Goal: Task Accomplishment & Management: Manage account settings

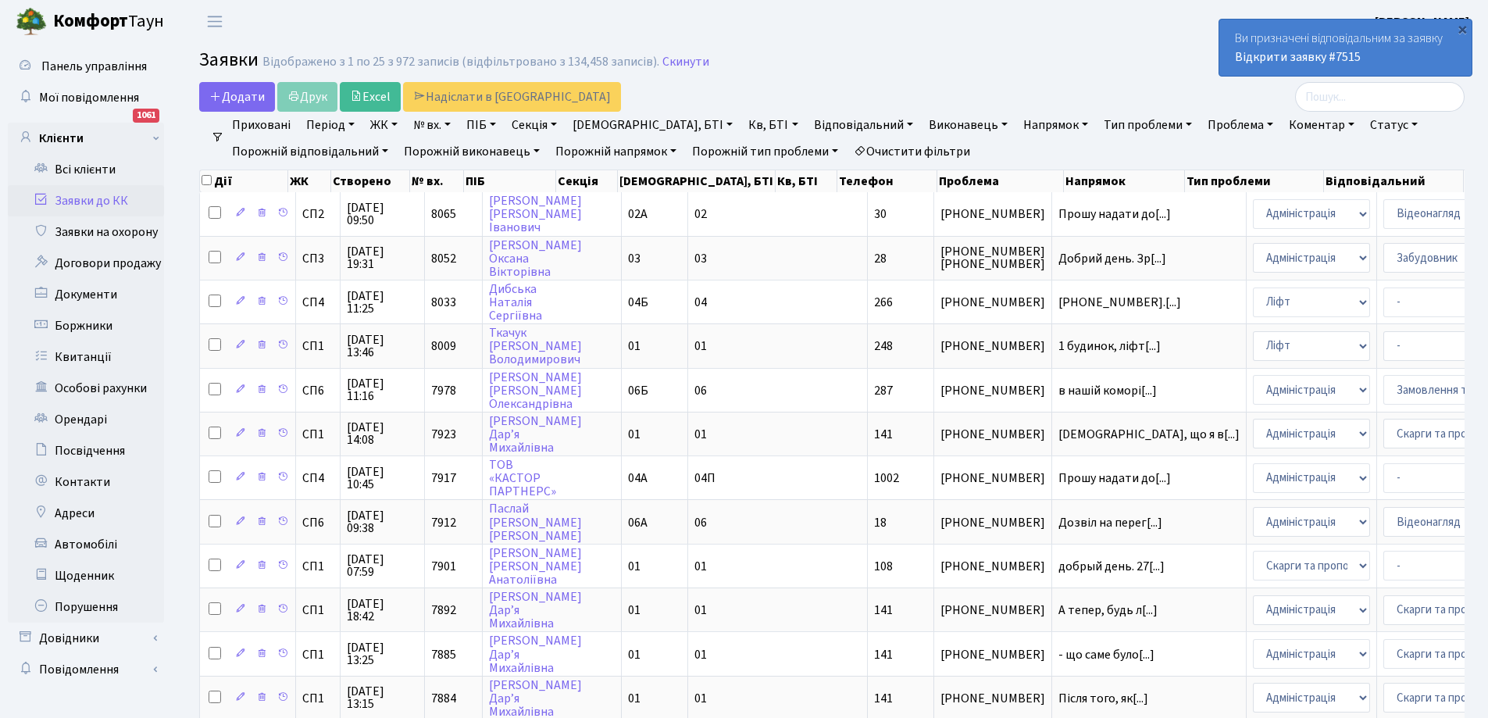
select select "25"
click at [74, 169] on link "Всі клієнти" at bounding box center [86, 169] width 156 height 31
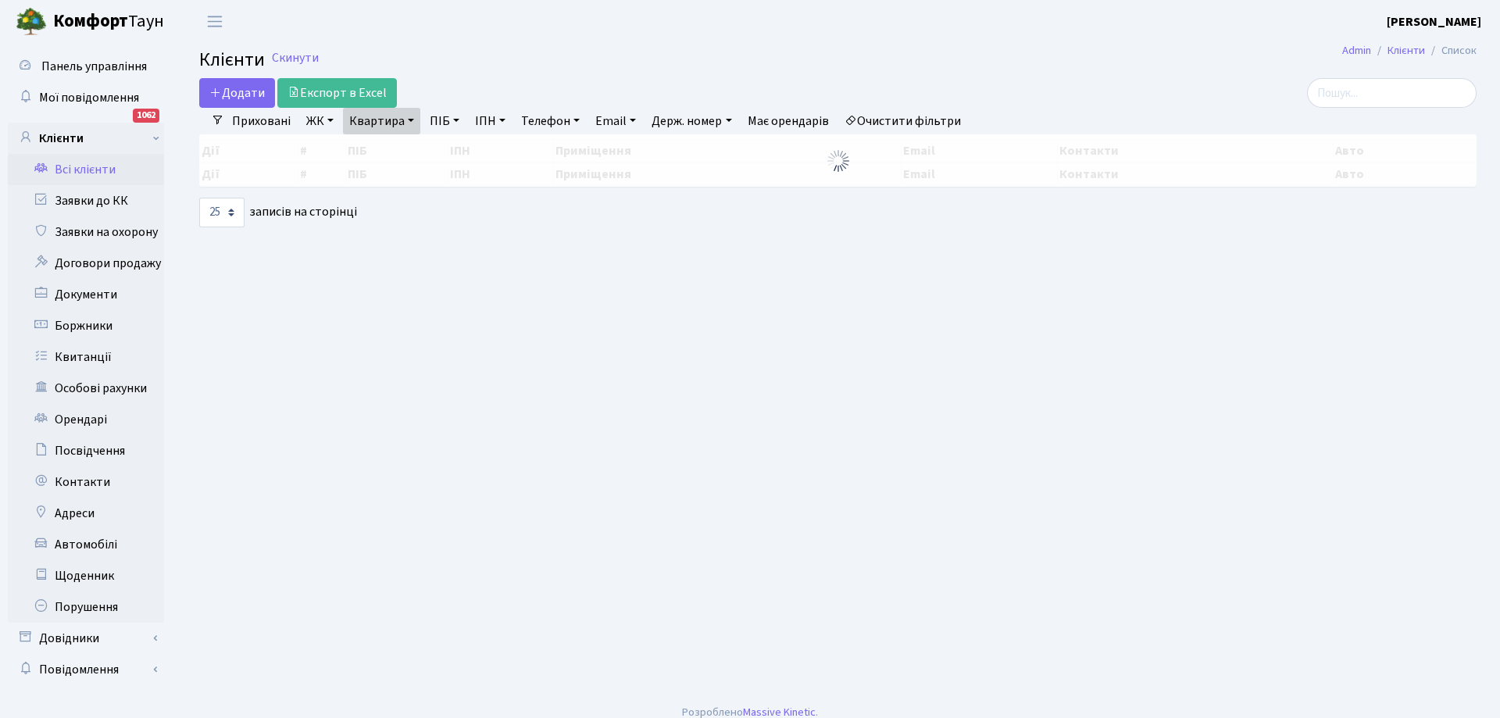
select select "25"
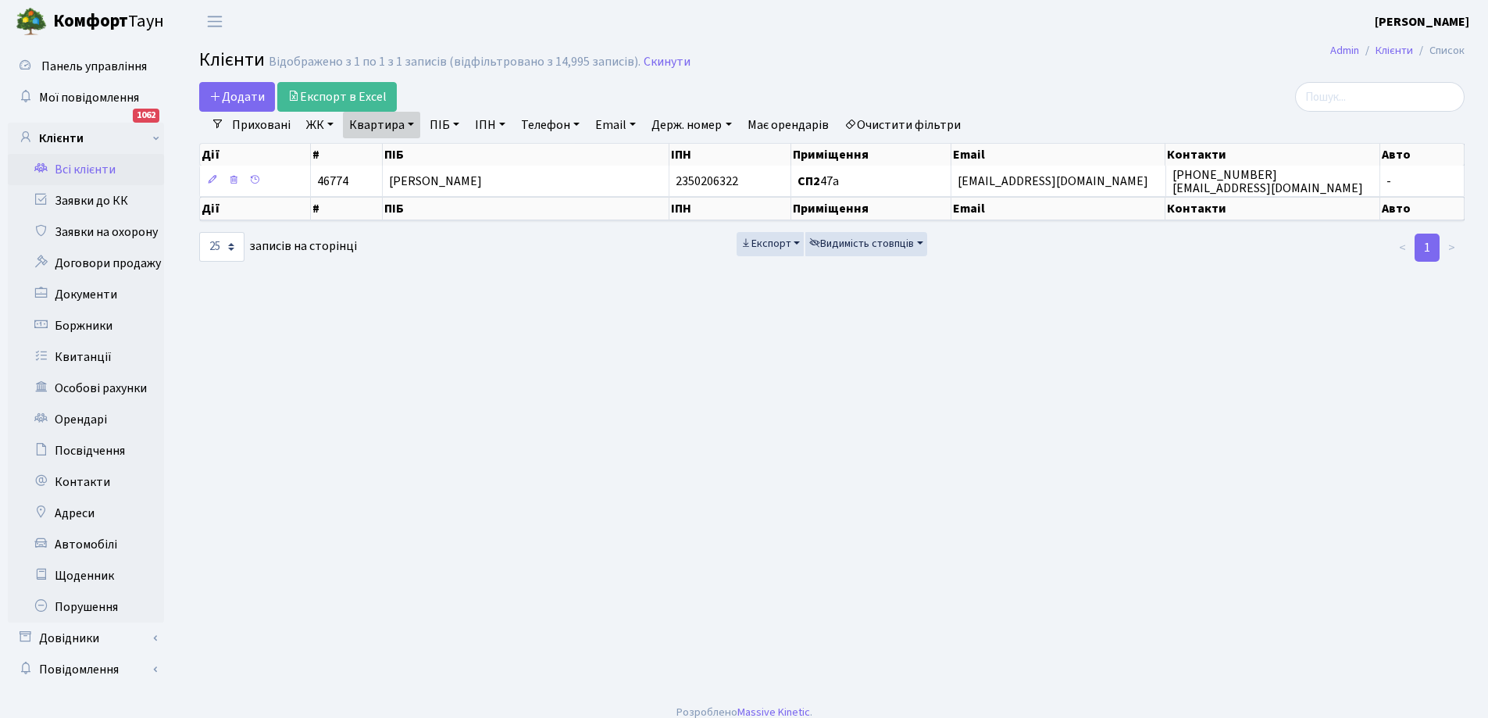
click at [391, 123] on link "Квартира" at bounding box center [381, 125] width 77 height 27
type input "а"
type input "224"
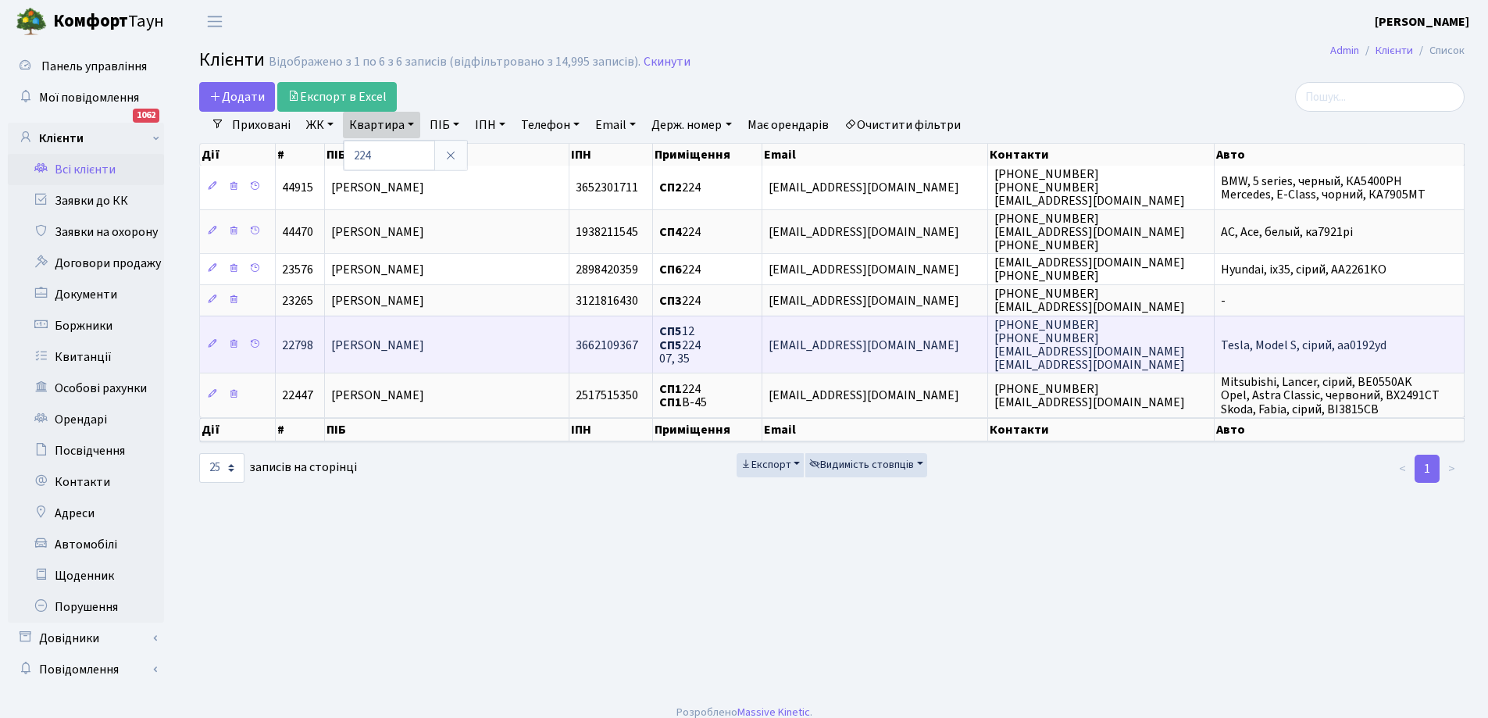
click at [685, 344] on span "СП5 12 СП5 224 07, 35" at bounding box center [679, 345] width 41 height 44
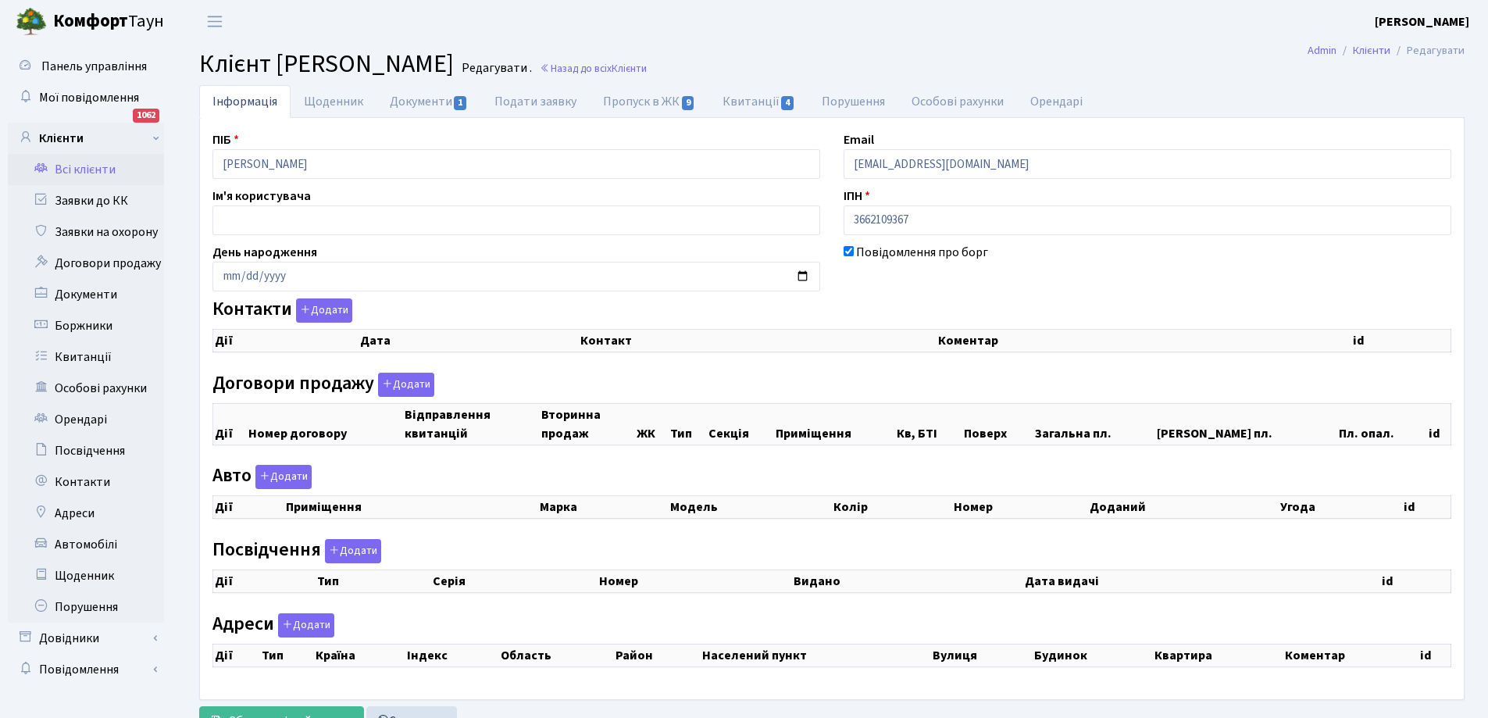
checkbox input "true"
select select "25"
